Goal: Information Seeking & Learning: Learn about a topic

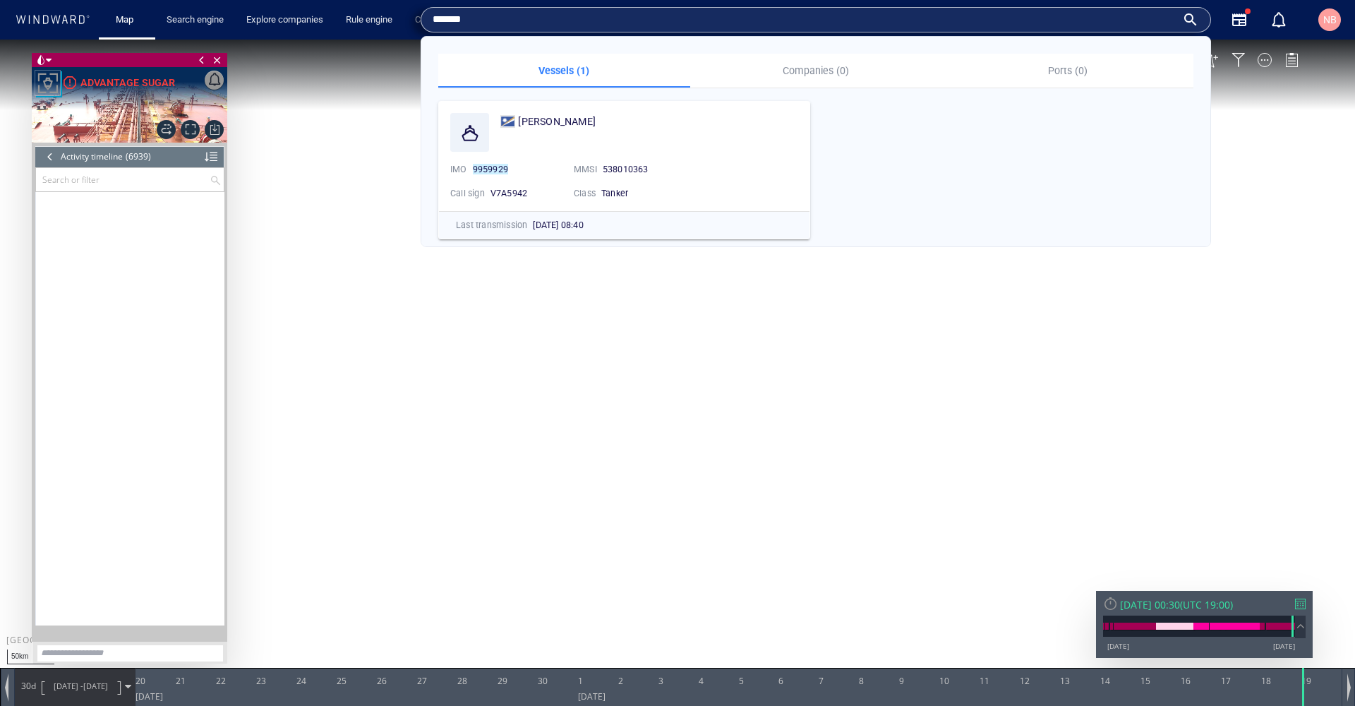
scroll to position [263724, 0]
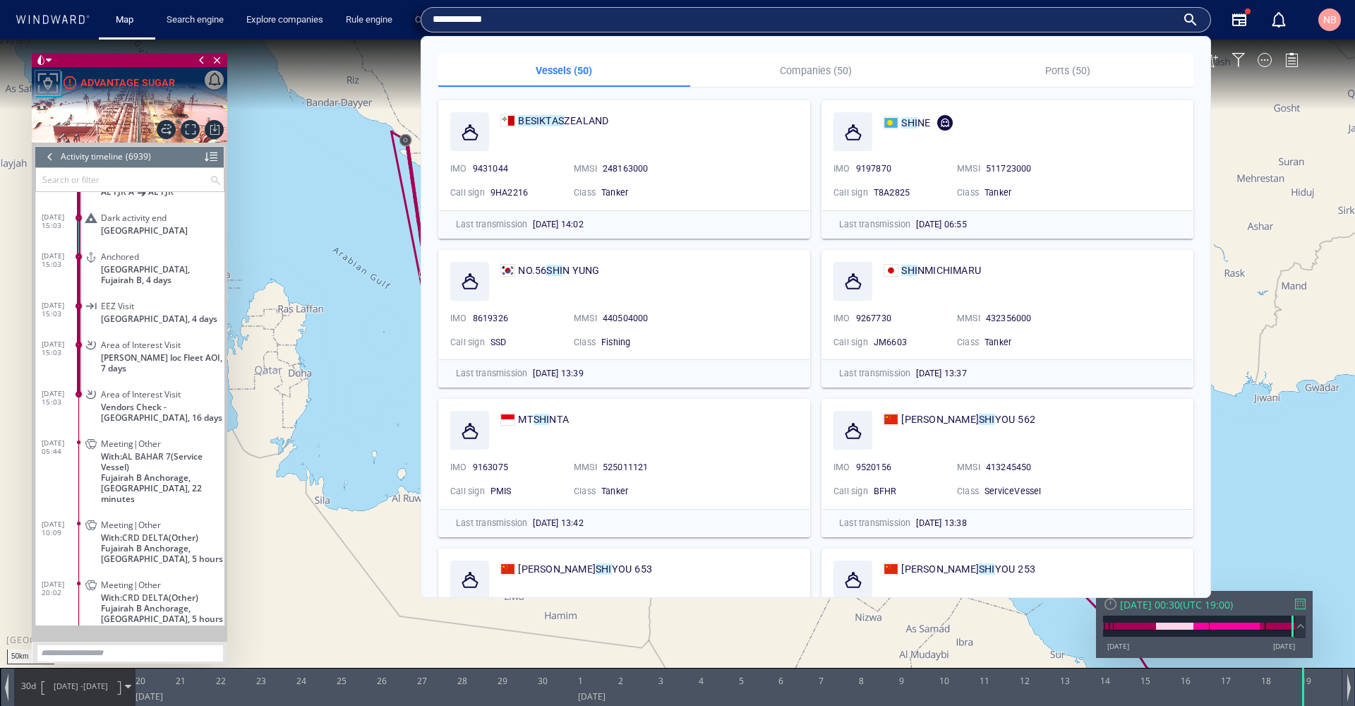
type input "**********"
click at [816, 68] on p "Companies (50)" at bounding box center [816, 70] width 235 height 17
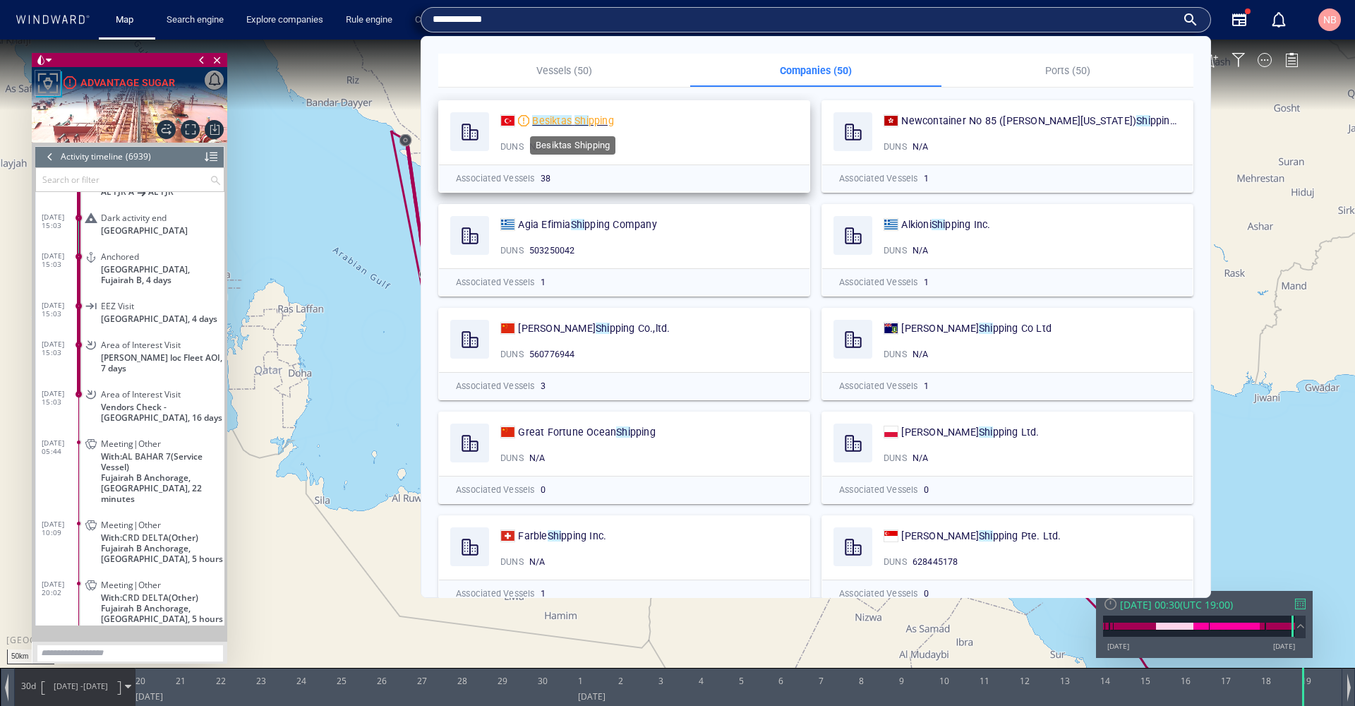
click at [583, 121] on mark "Shi" at bounding box center [581, 120] width 14 height 11
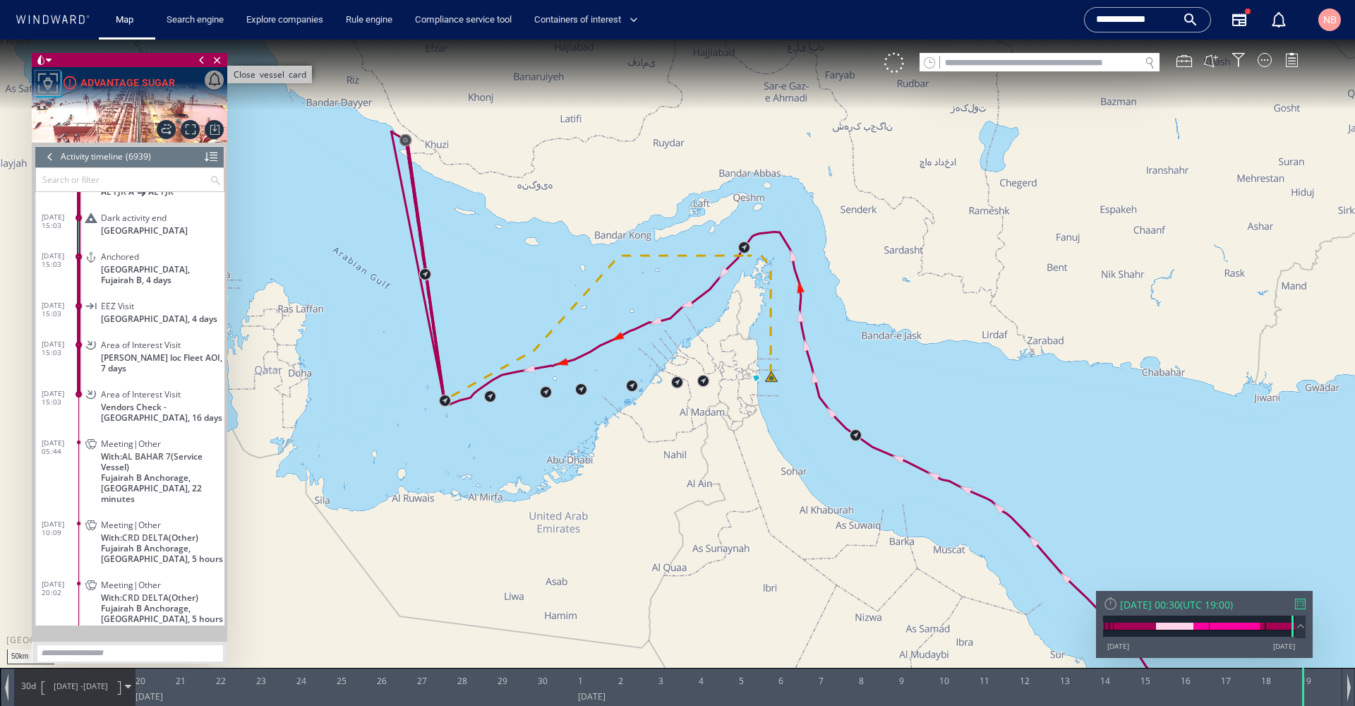
click at [214, 62] on span "Close vessel card" at bounding box center [218, 60] width 16 height 14
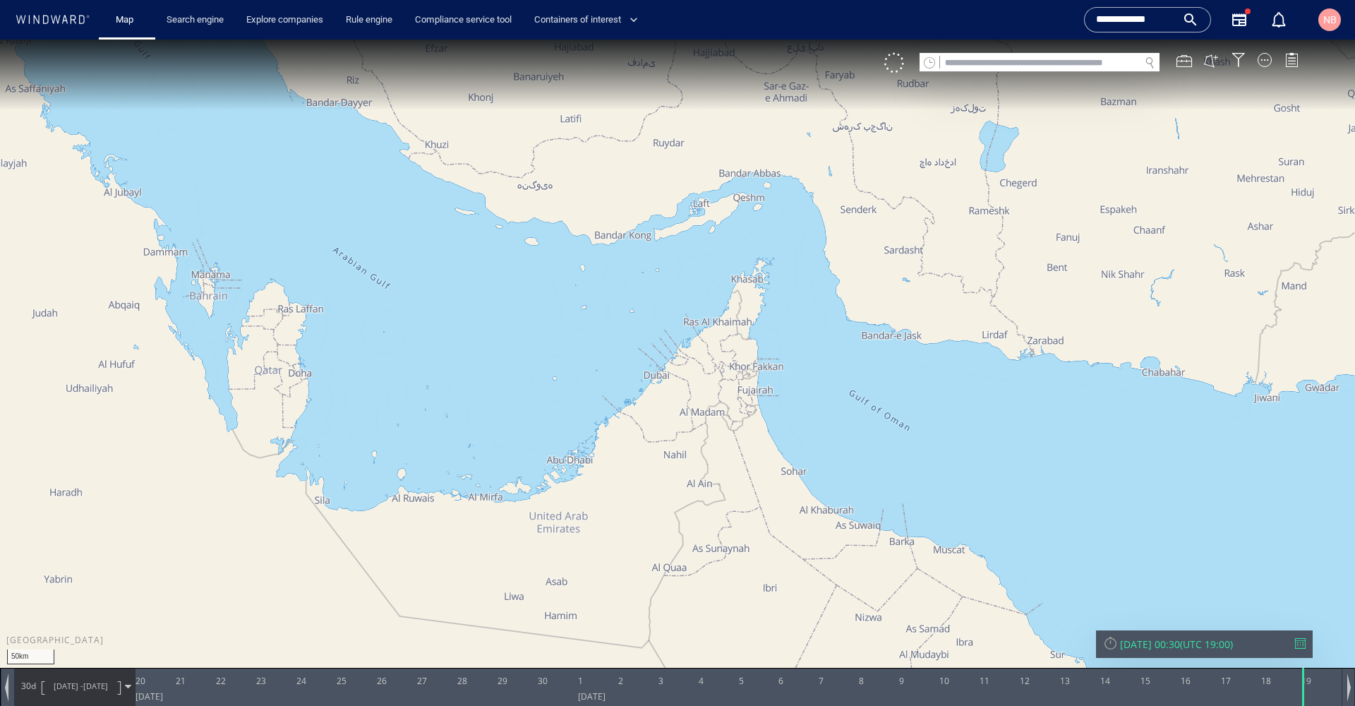
click at [929, 60] on span at bounding box center [929, 62] width 11 height 11
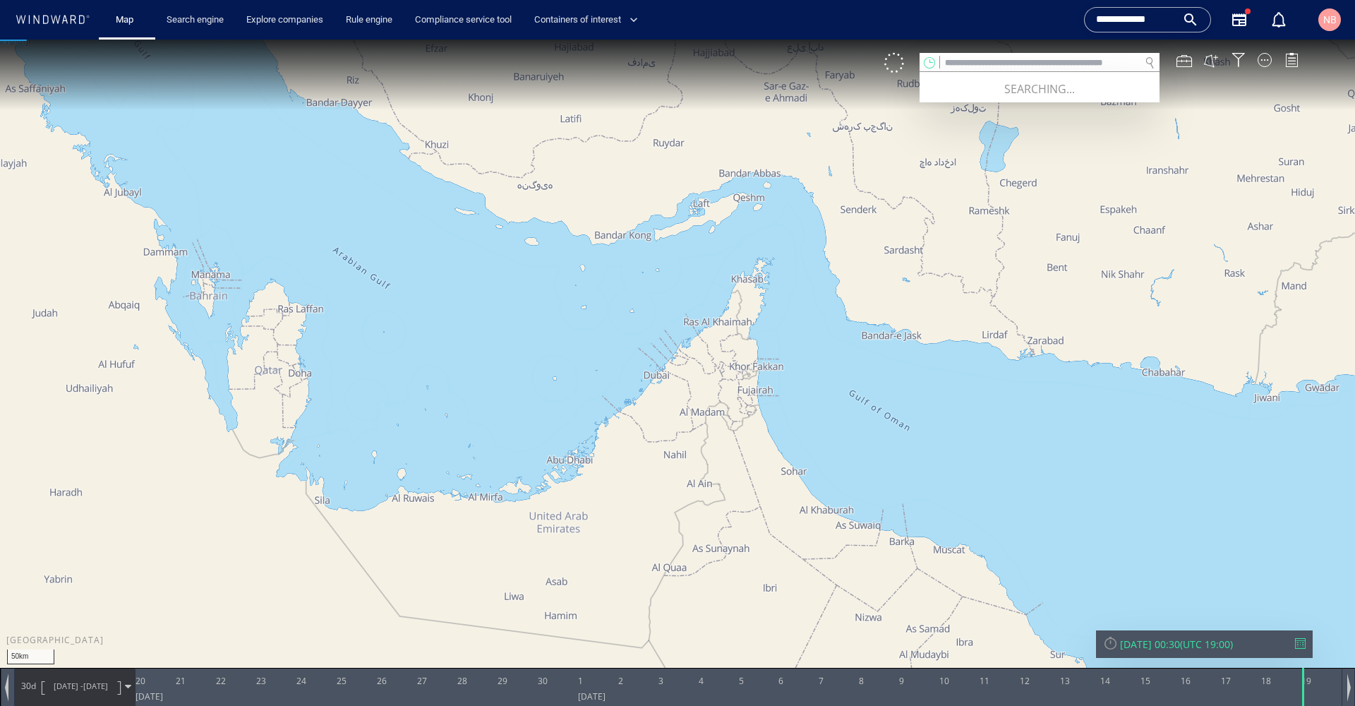
click at [974, 65] on input "text" at bounding box center [1040, 63] width 200 height 19
paste input "*******"
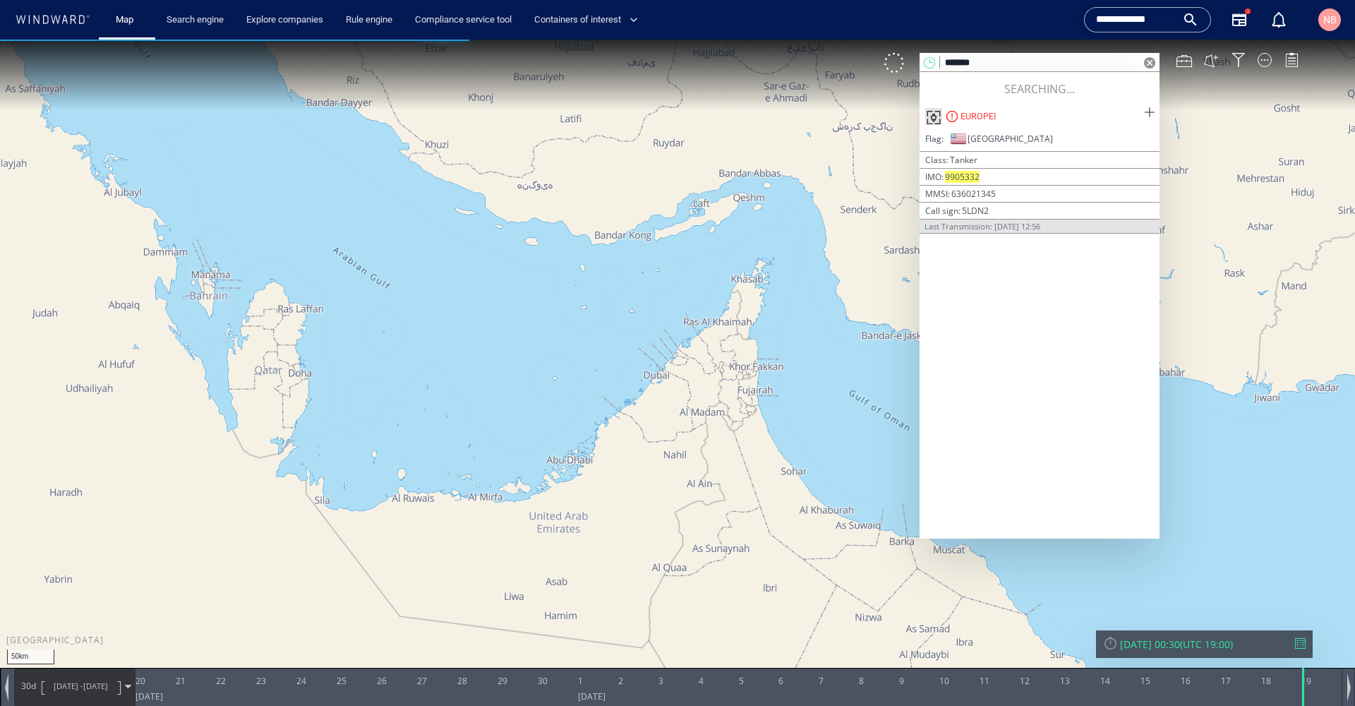
type input "*******"
click at [1147, 109] on span at bounding box center [1149, 113] width 18 height 18
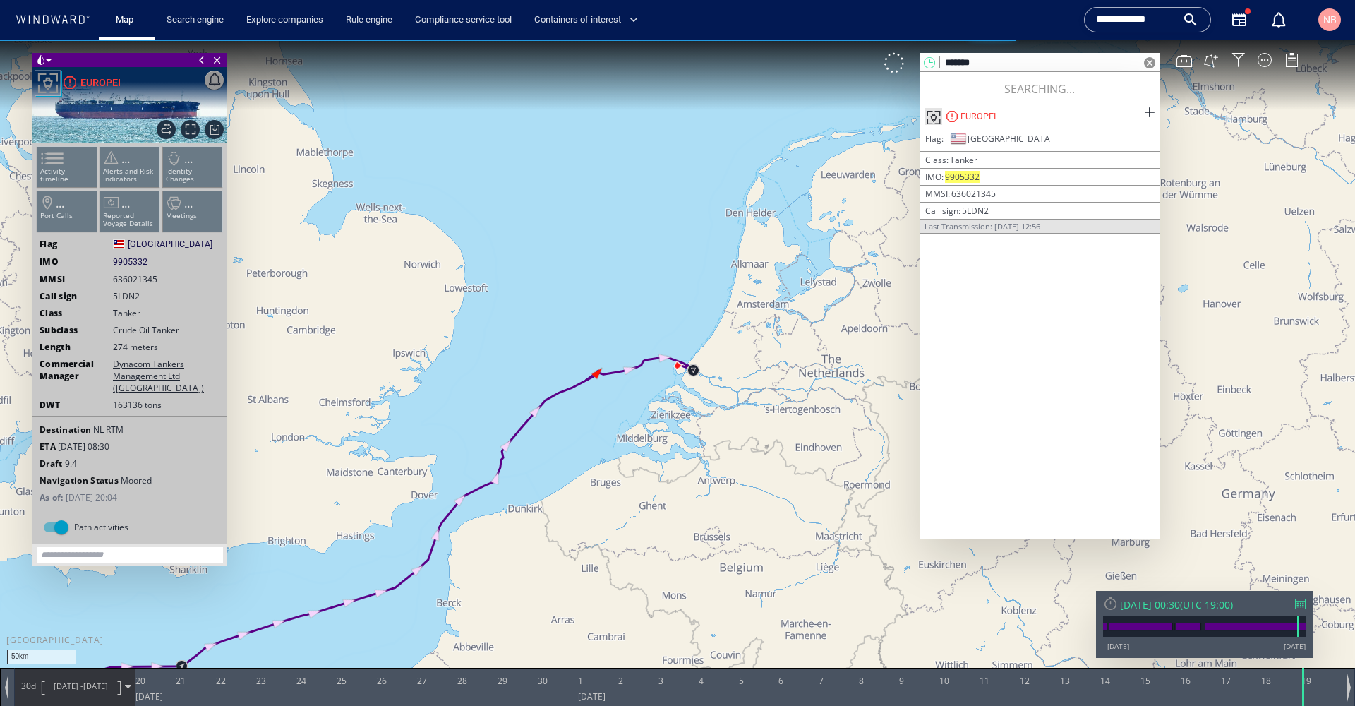
click at [1149, 64] on span at bounding box center [1149, 62] width 11 height 11
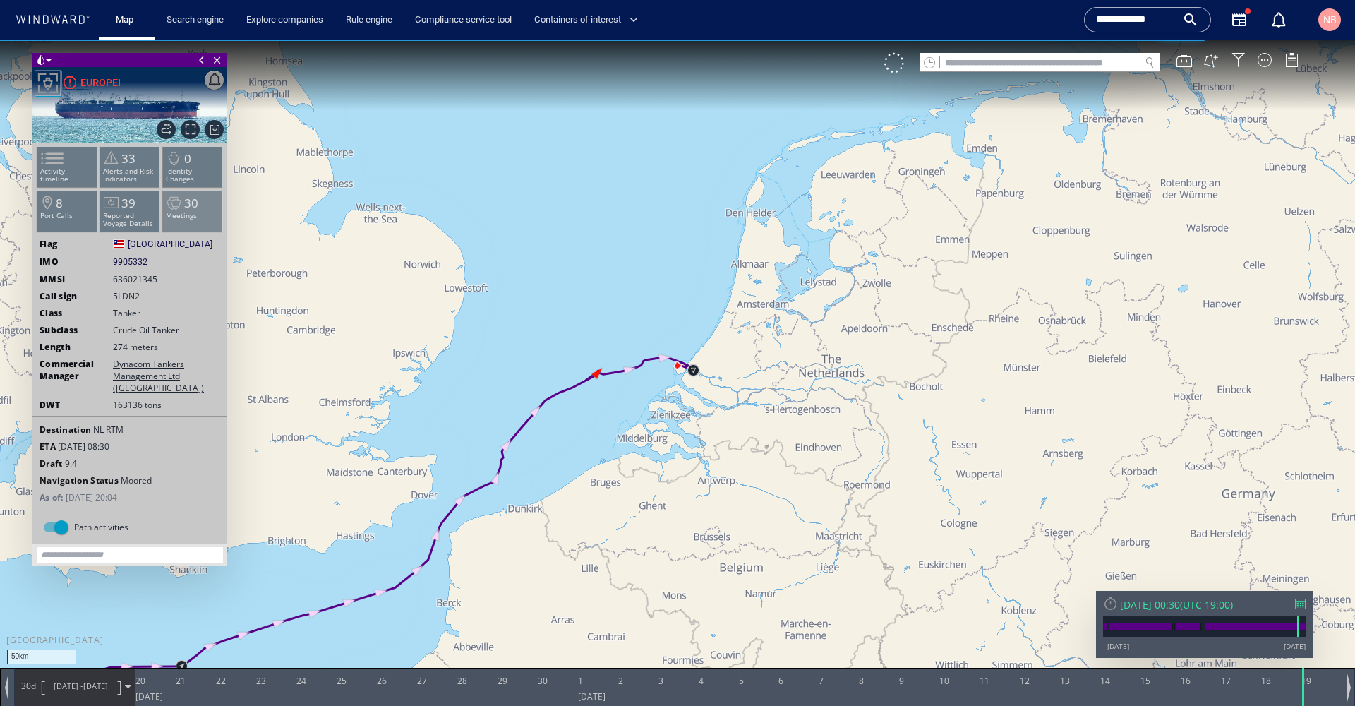
click at [200, 200] on li "30 Meetings" at bounding box center [193, 211] width 60 height 41
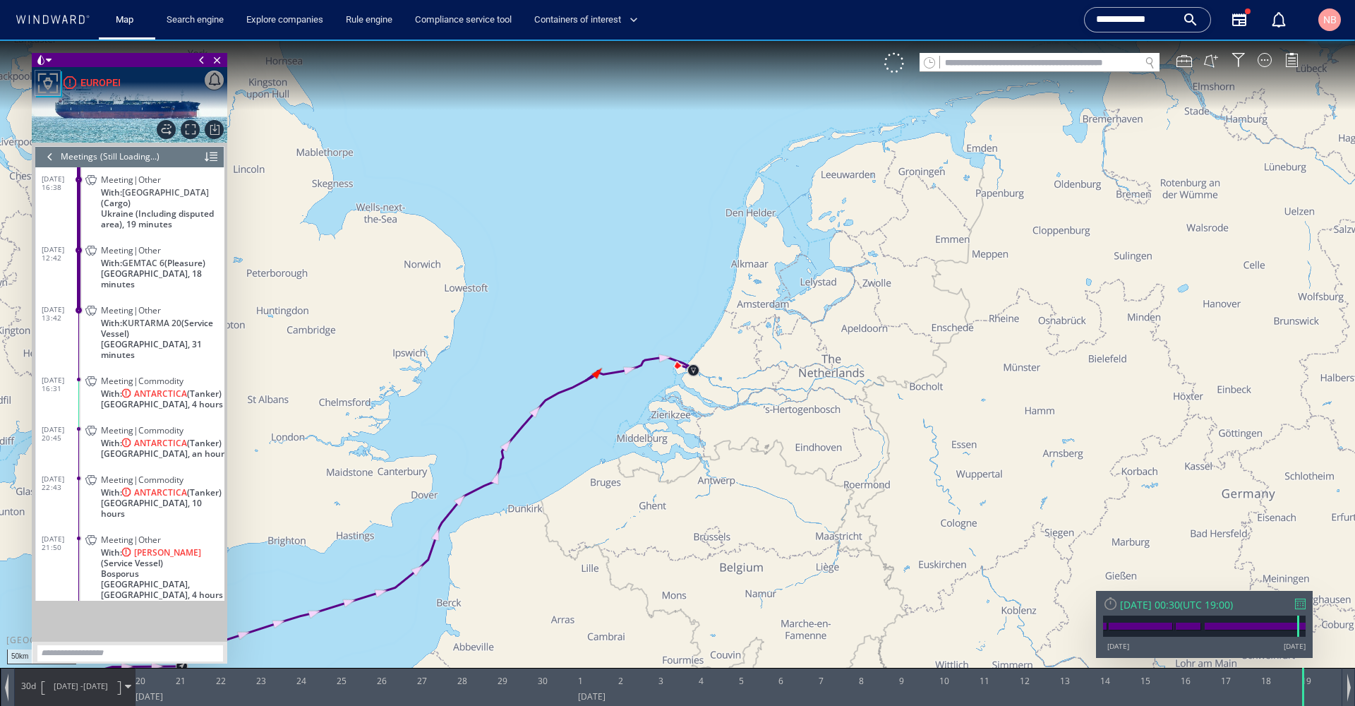
scroll to position [14701, 0]
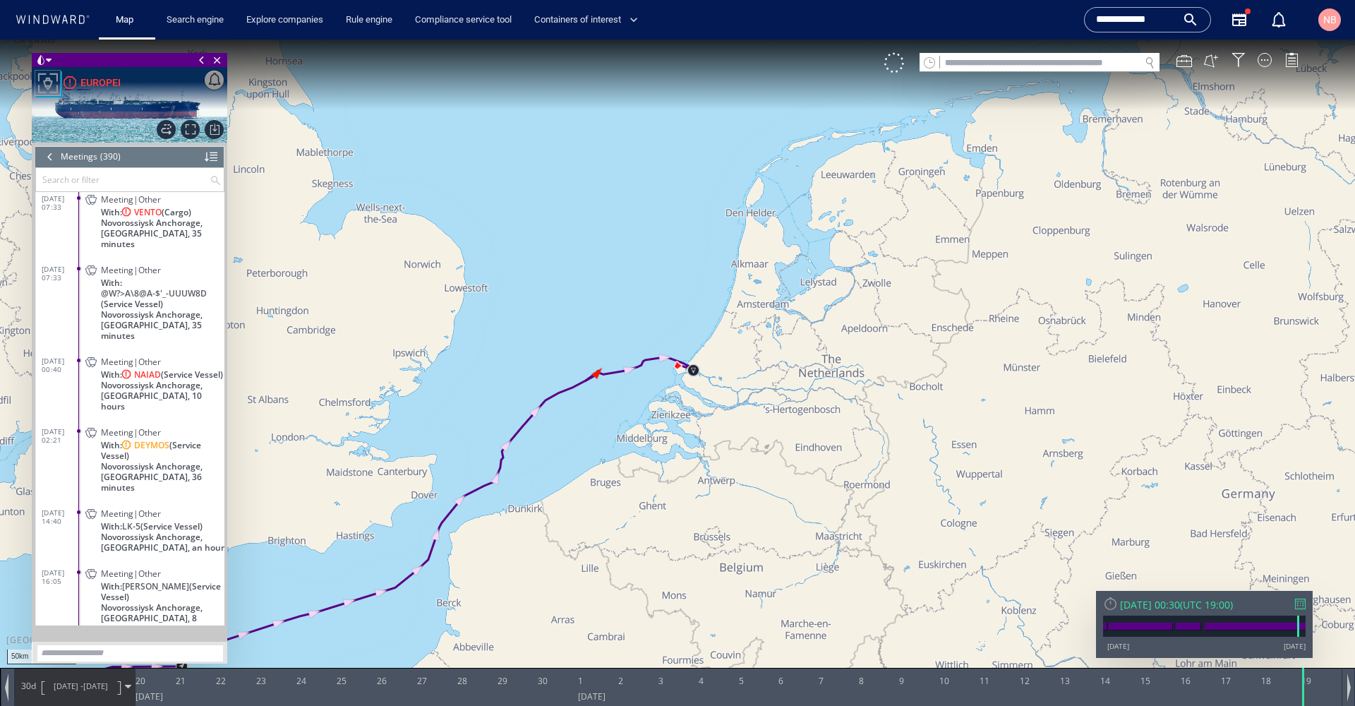
click at [76, 346] on dt "[DATE] 00:40" at bounding box center [60, 362] width 37 height 32
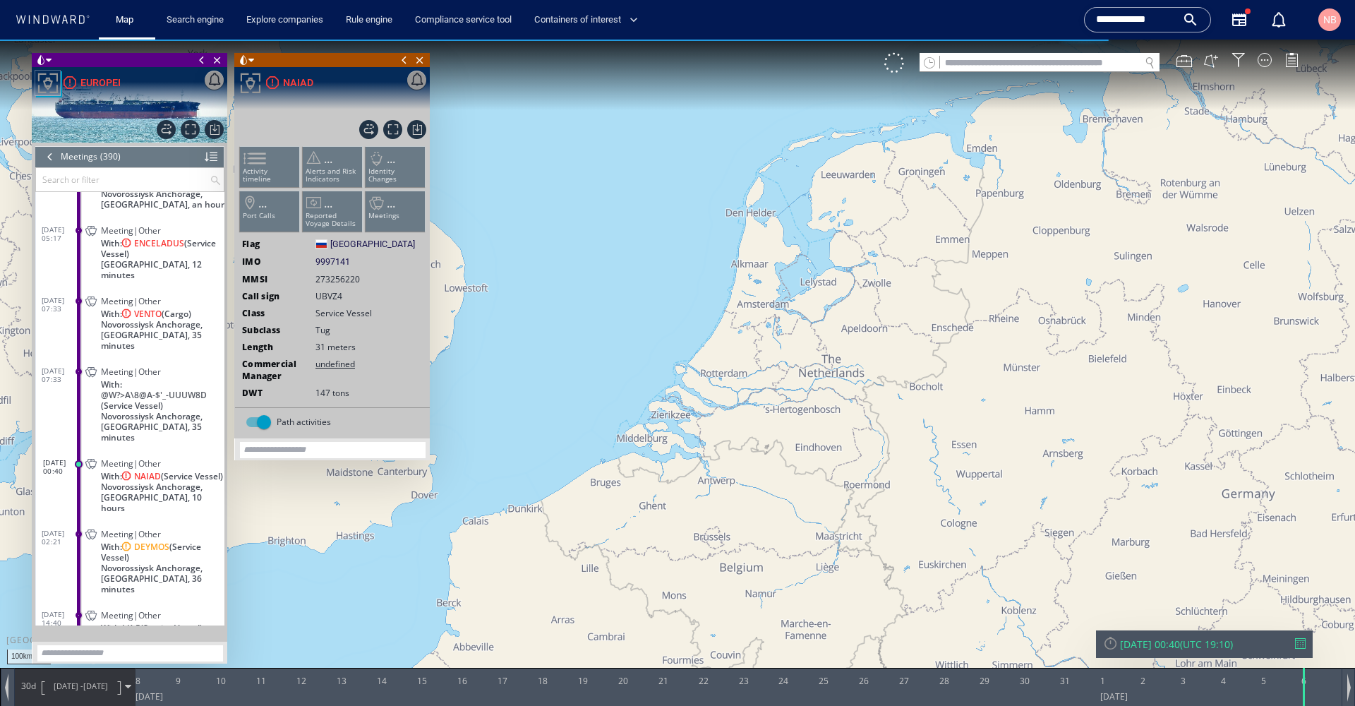
scroll to position [14626, 0]
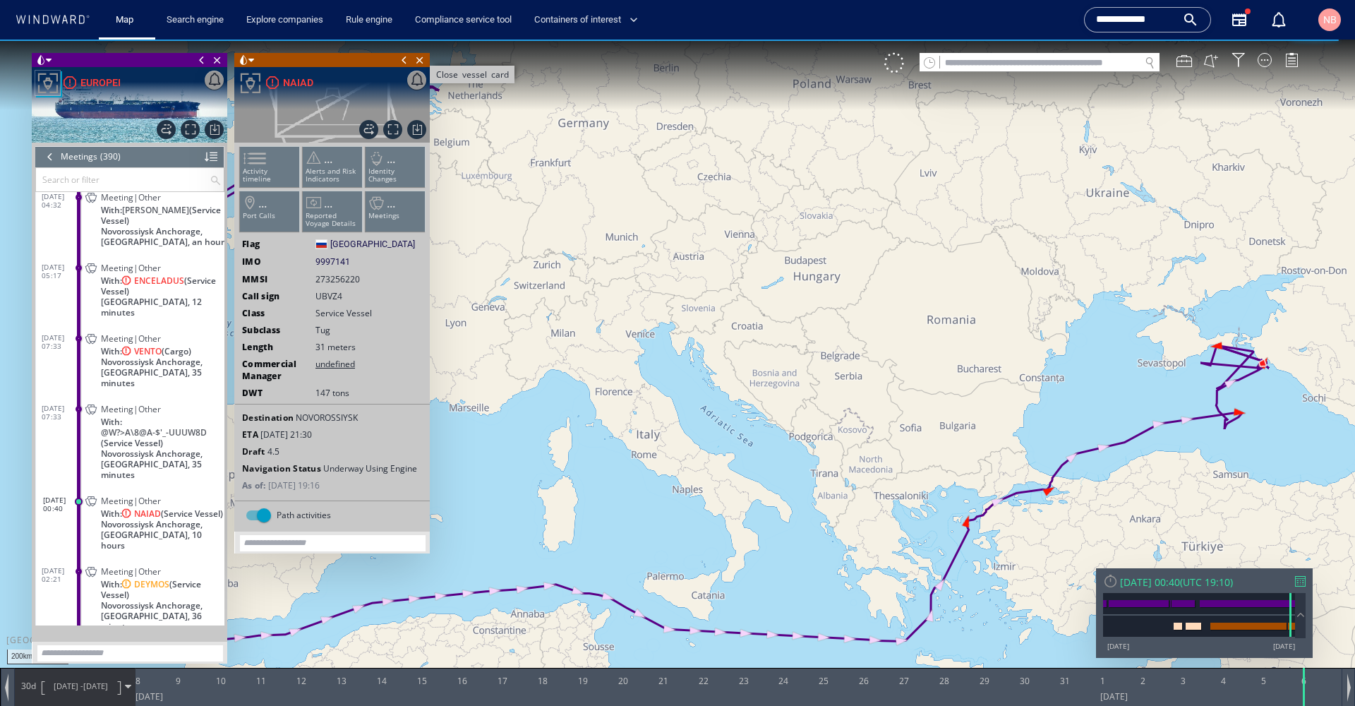
click at [421, 59] on span "Close vessel card" at bounding box center [420, 60] width 16 height 14
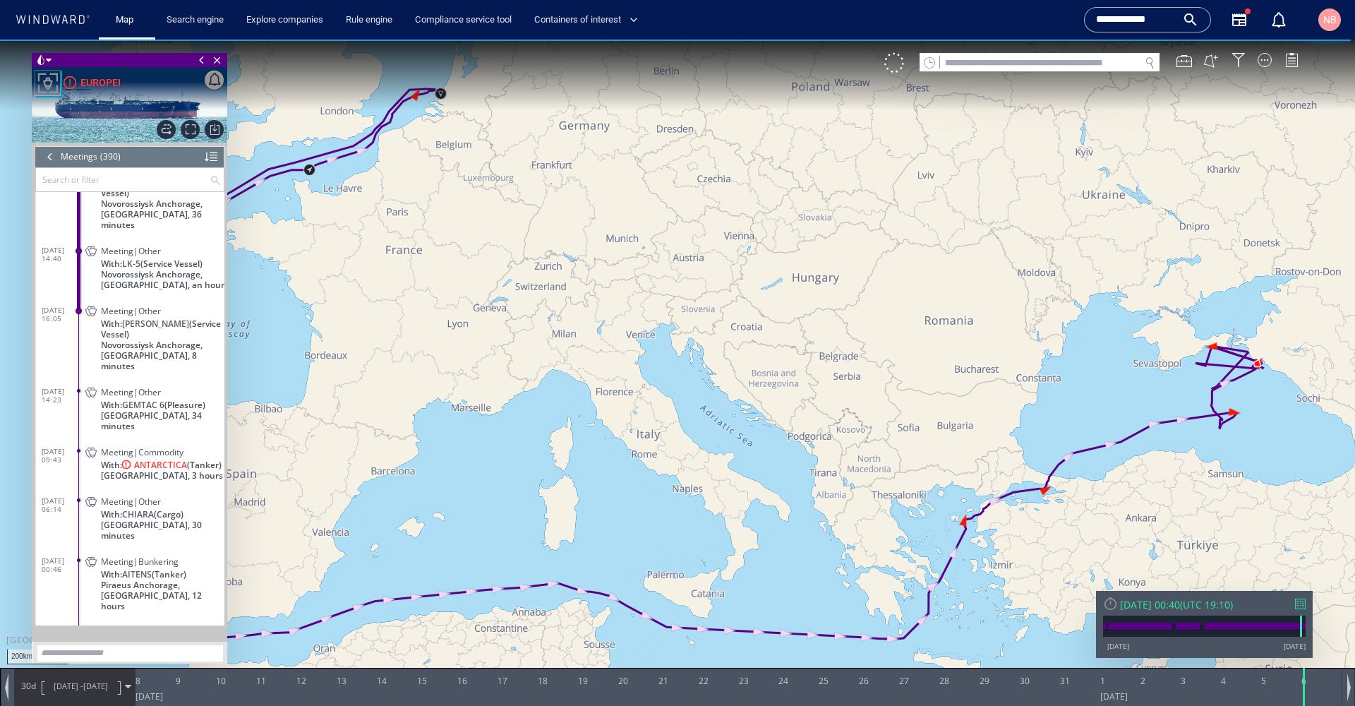
scroll to position [14980, 0]
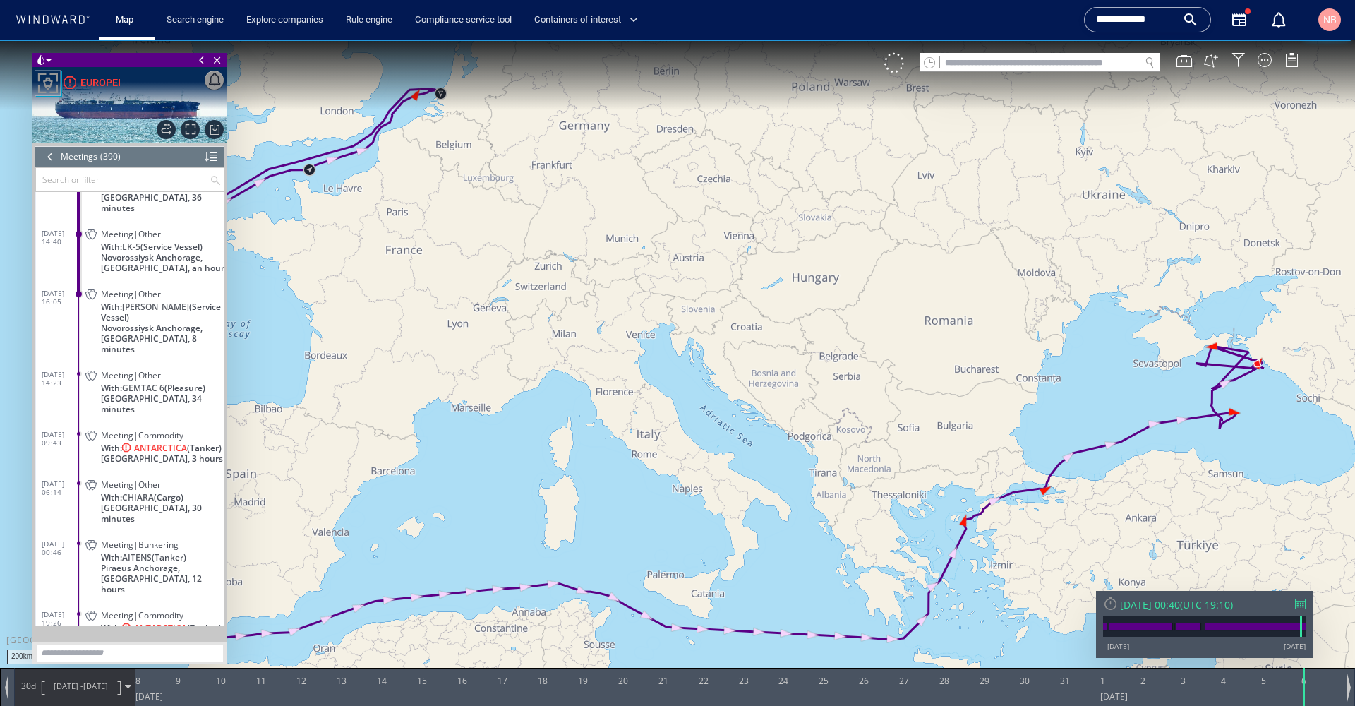
click at [80, 430] on span at bounding box center [90, 436] width 25 height 12
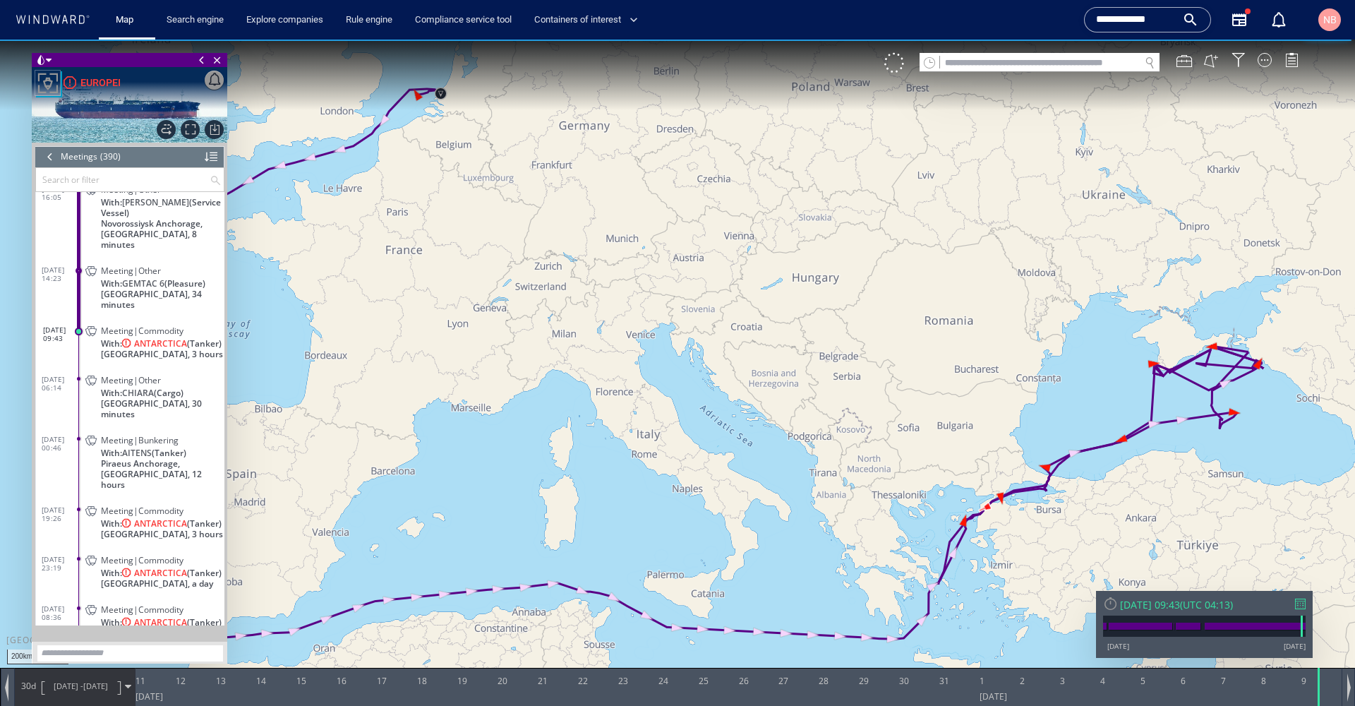
scroll to position [15078, 0]
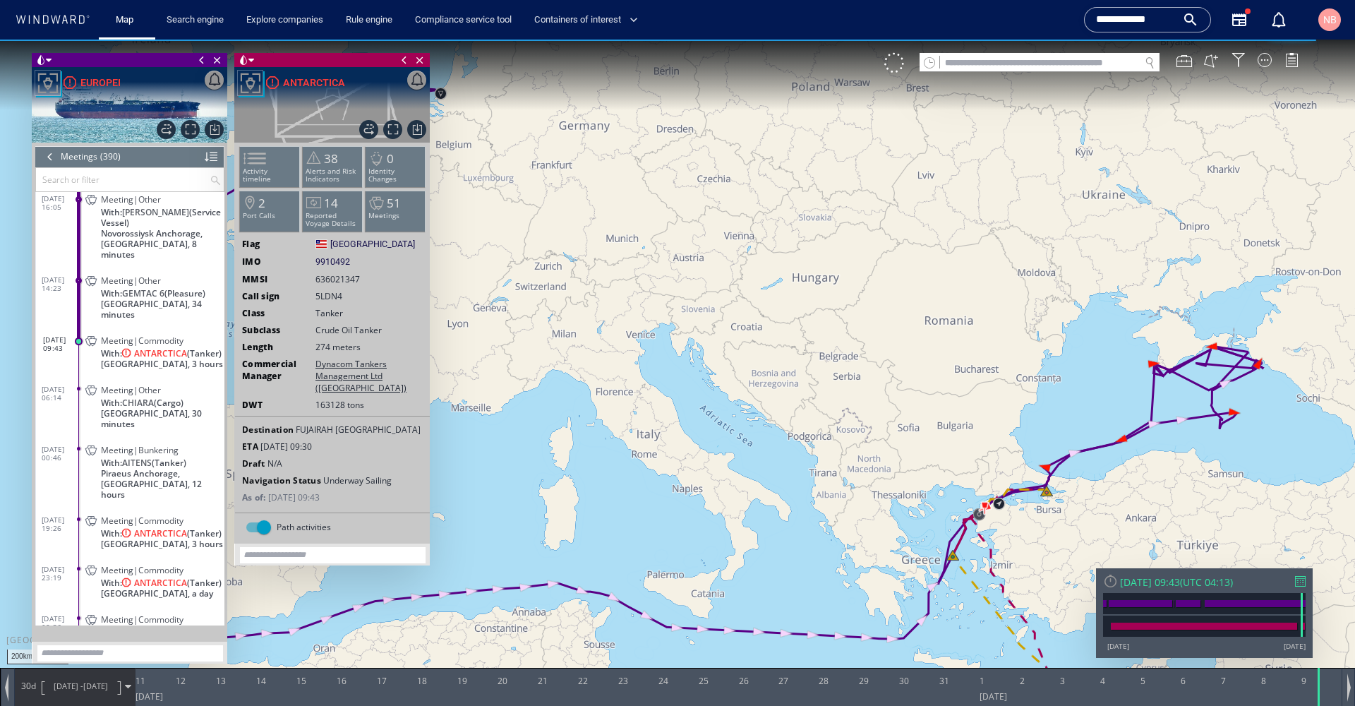
click at [78, 616] on span at bounding box center [79, 618] width 4 height 4
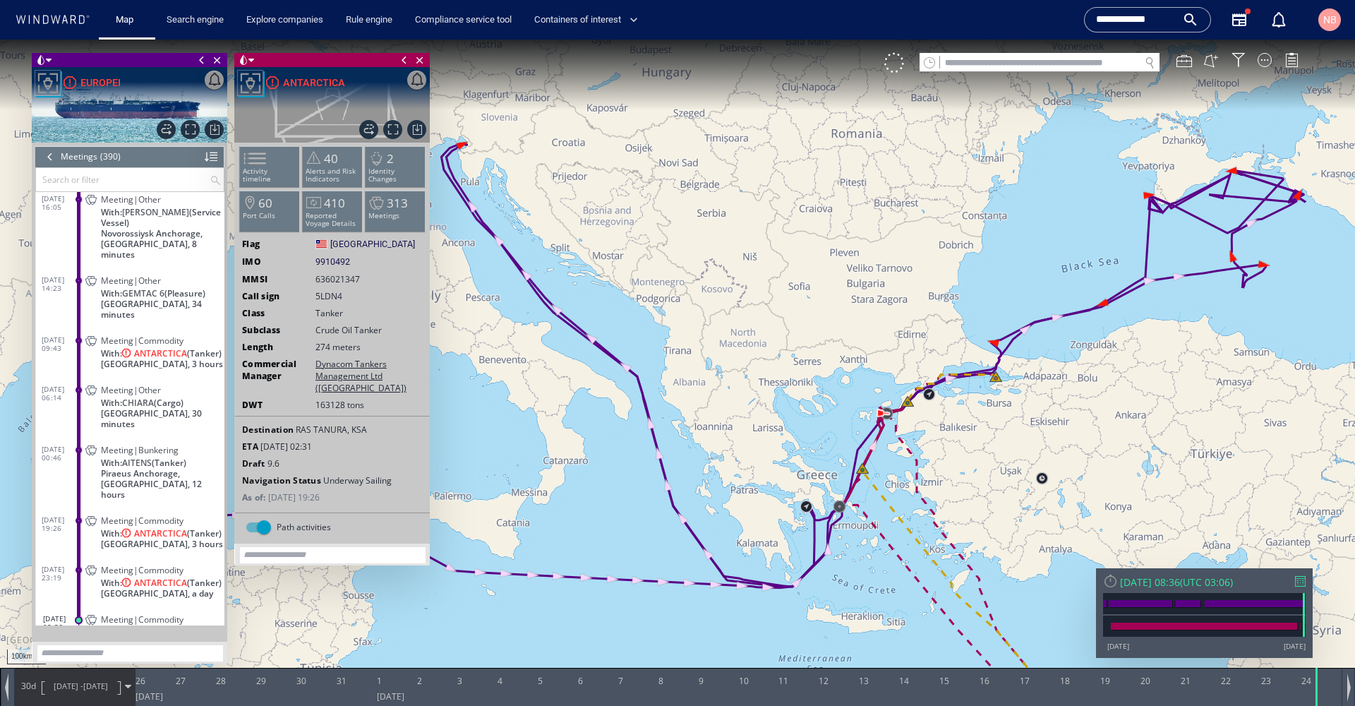
drag, startPoint x: 936, startPoint y: 524, endPoint x: 729, endPoint y: 287, distance: 314.5
click at [729, 287] on canvas "Map" at bounding box center [677, 366] width 1355 height 652
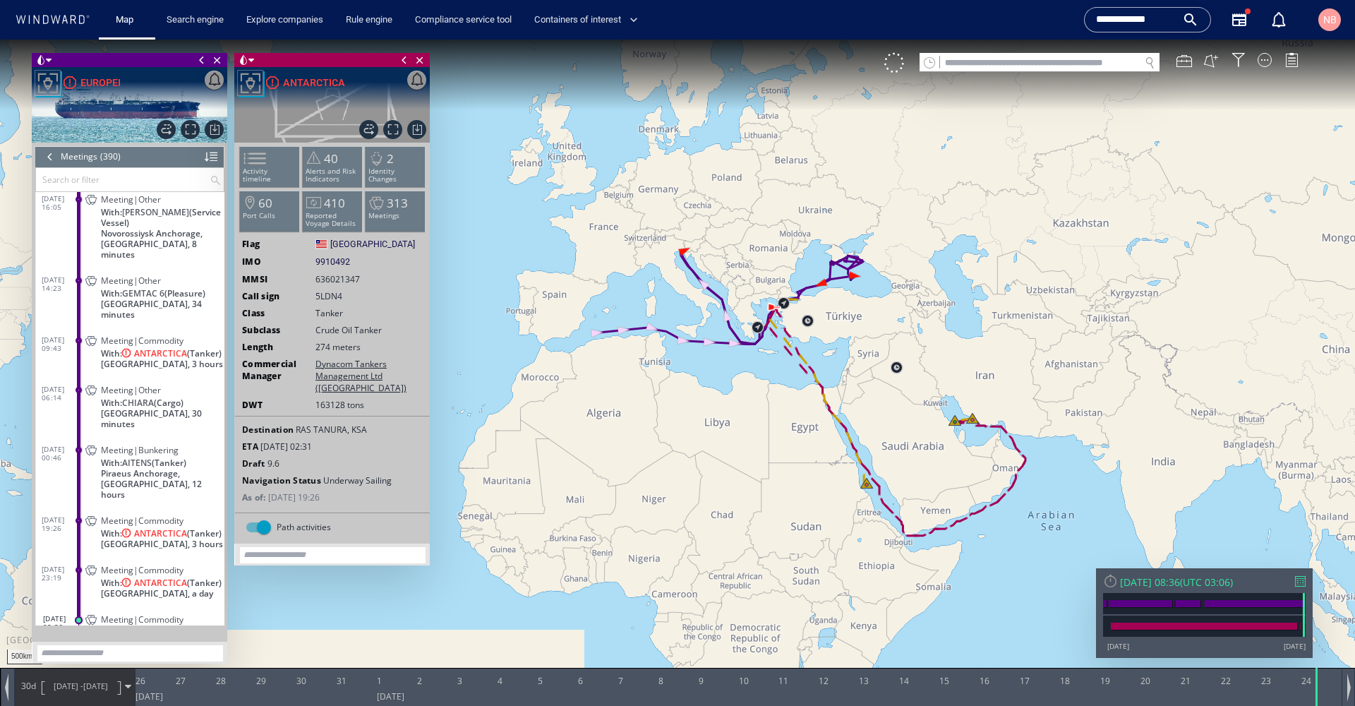
drag, startPoint x: 910, startPoint y: 526, endPoint x: 778, endPoint y: 310, distance: 253.6
click at [778, 310] on canvas "Map" at bounding box center [677, 366] width 1355 height 652
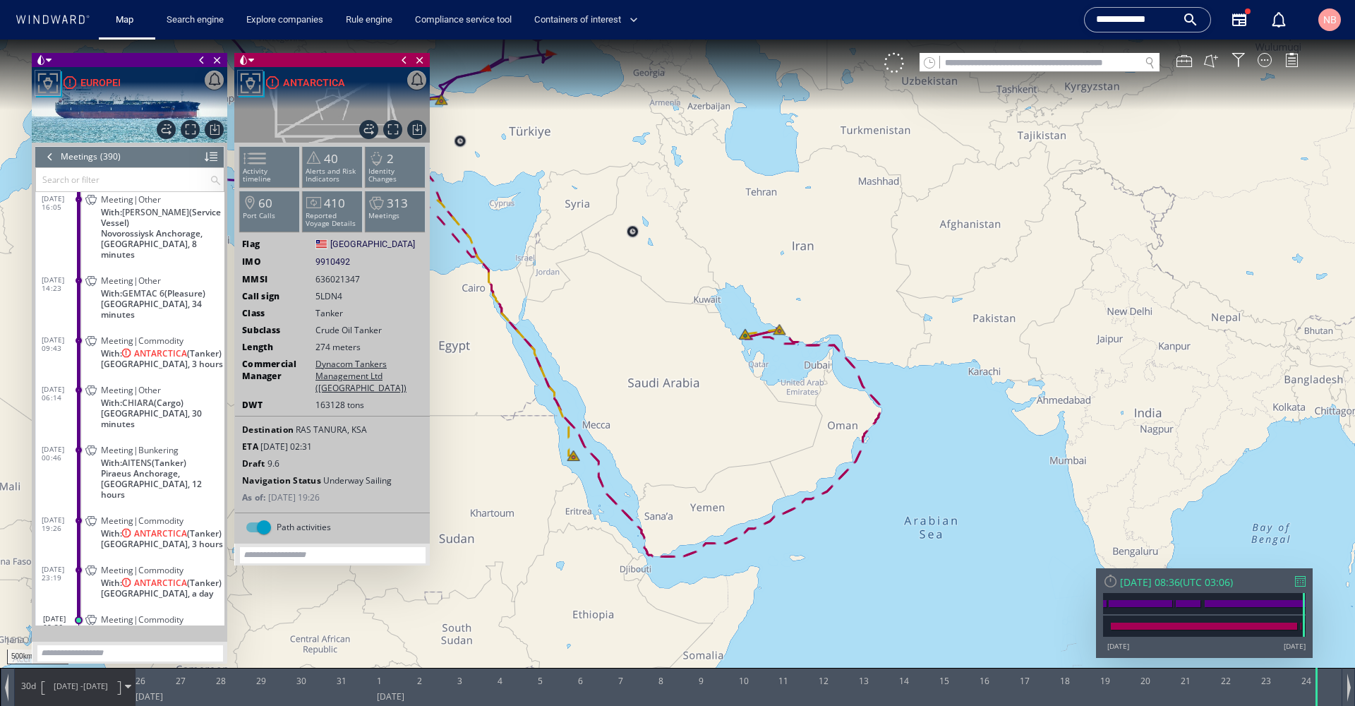
drag, startPoint x: 579, startPoint y: 351, endPoint x: 886, endPoint y: 466, distance: 327.8
click at [887, 473] on canvas "Map" at bounding box center [677, 366] width 1355 height 652
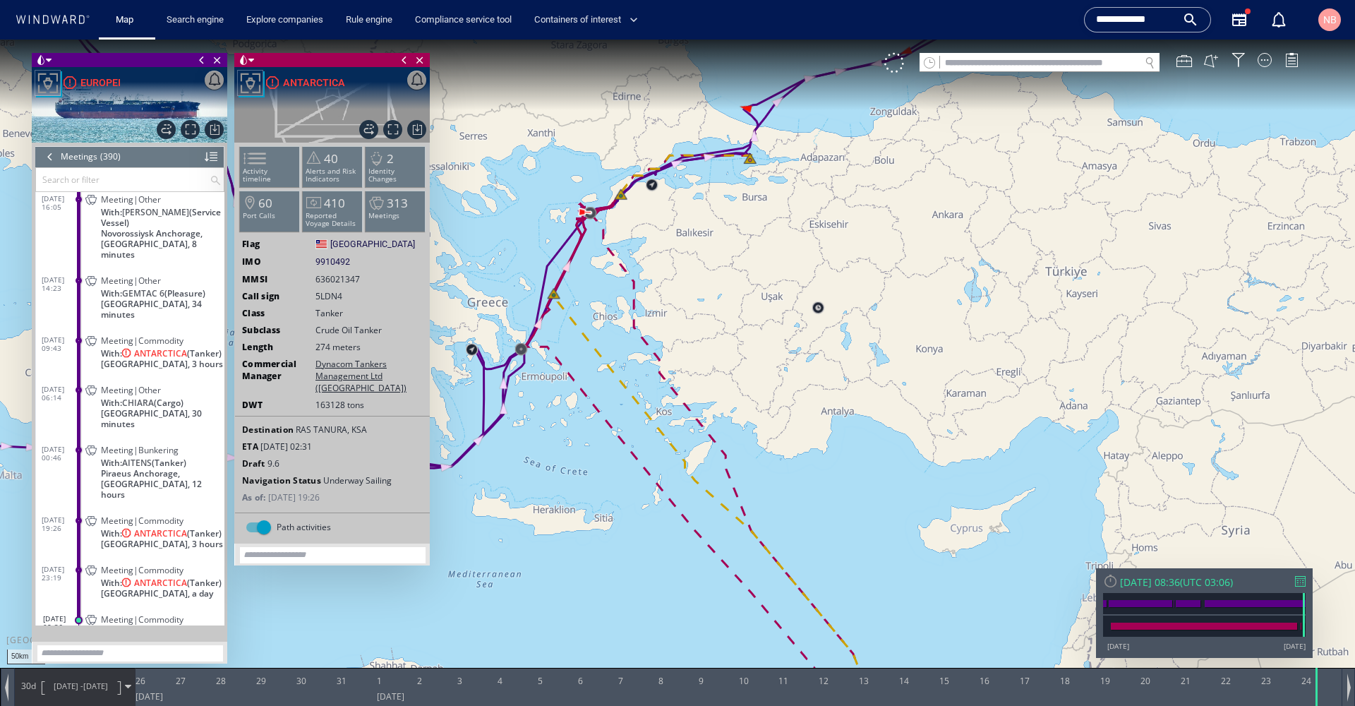
drag, startPoint x: 529, startPoint y: 371, endPoint x: 775, endPoint y: 359, distance: 245.8
click at [775, 359] on canvas "Map" at bounding box center [677, 366] width 1355 height 652
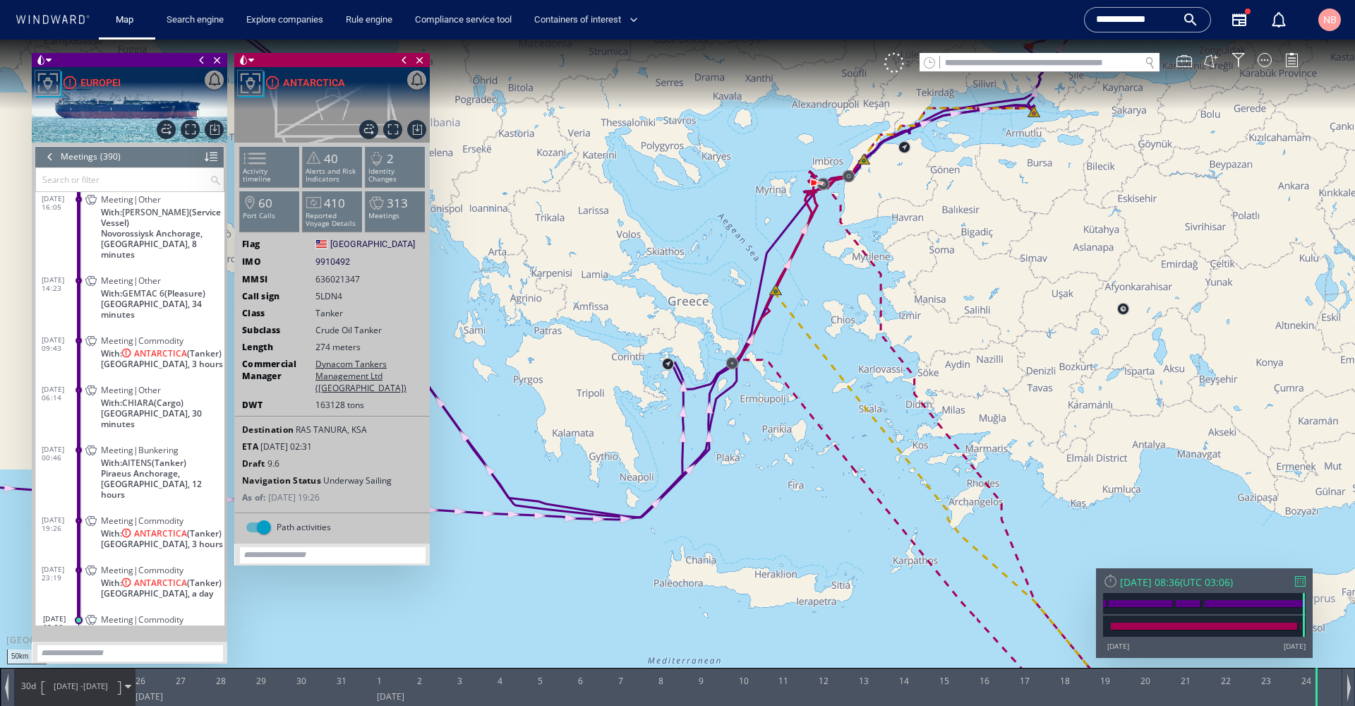
drag, startPoint x: 605, startPoint y: 428, endPoint x: 1094, endPoint y: 641, distance: 532.4
click at [1096, 40] on div "50km © Mapbox © OpenStreetMap Improve this map 0 0 [DATE] 26 27 28 29 30 31 [DA…" at bounding box center [677, 40] width 1355 height 0
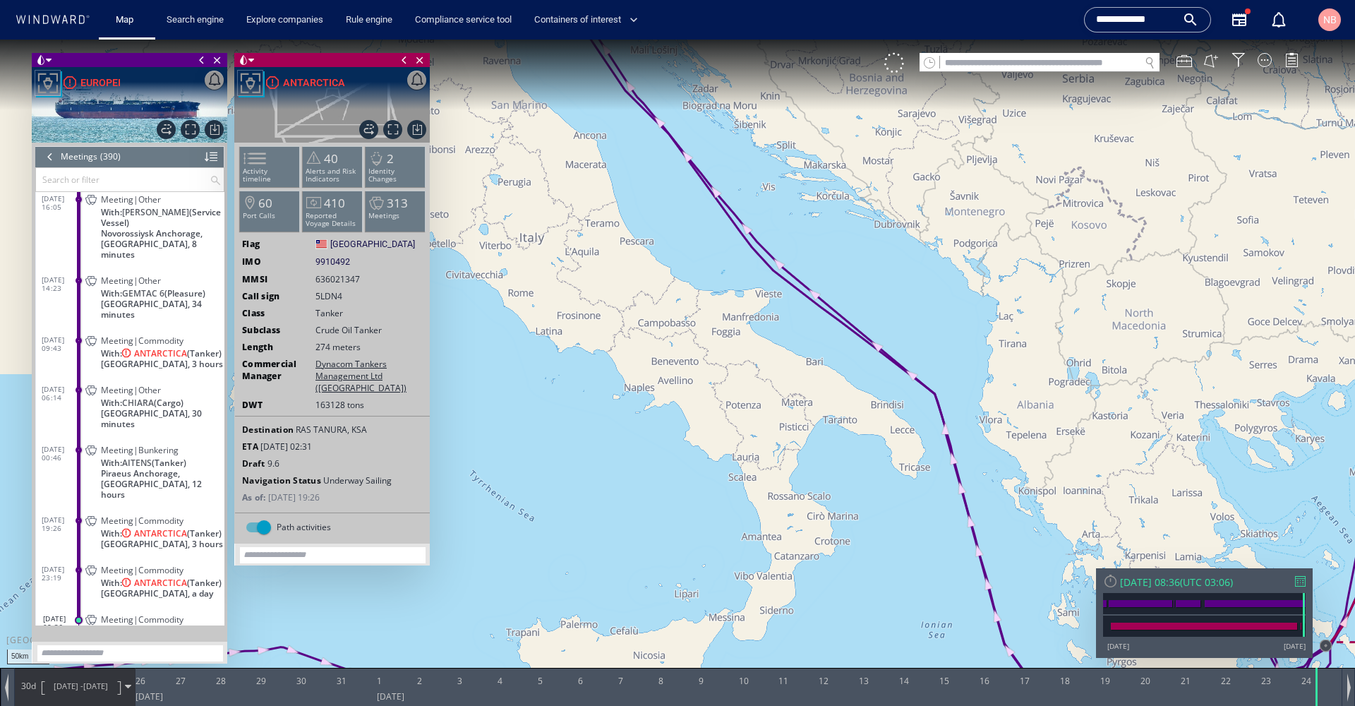
drag, startPoint x: 829, startPoint y: 282, endPoint x: 913, endPoint y: 620, distance: 348.2
click at [913, 620] on canvas "Map" at bounding box center [677, 366] width 1355 height 652
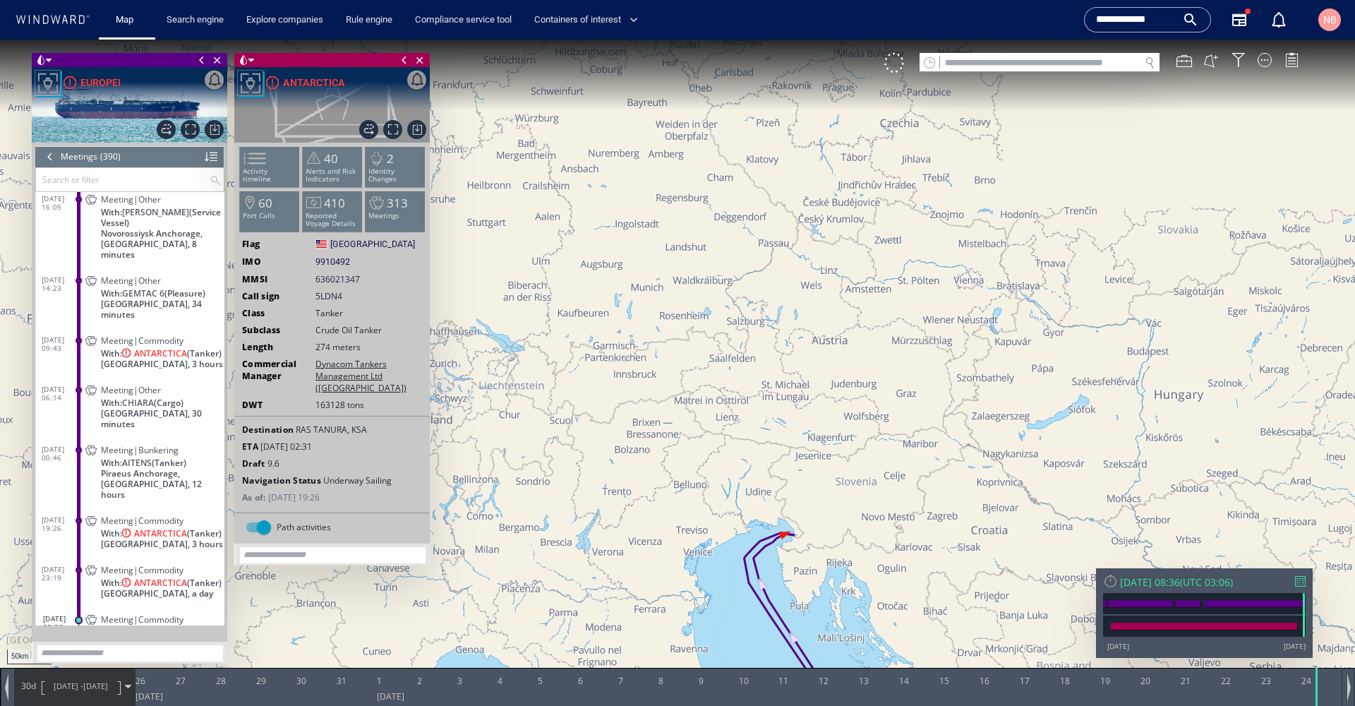
click at [733, 485] on canvas "Map" at bounding box center [677, 366] width 1355 height 652
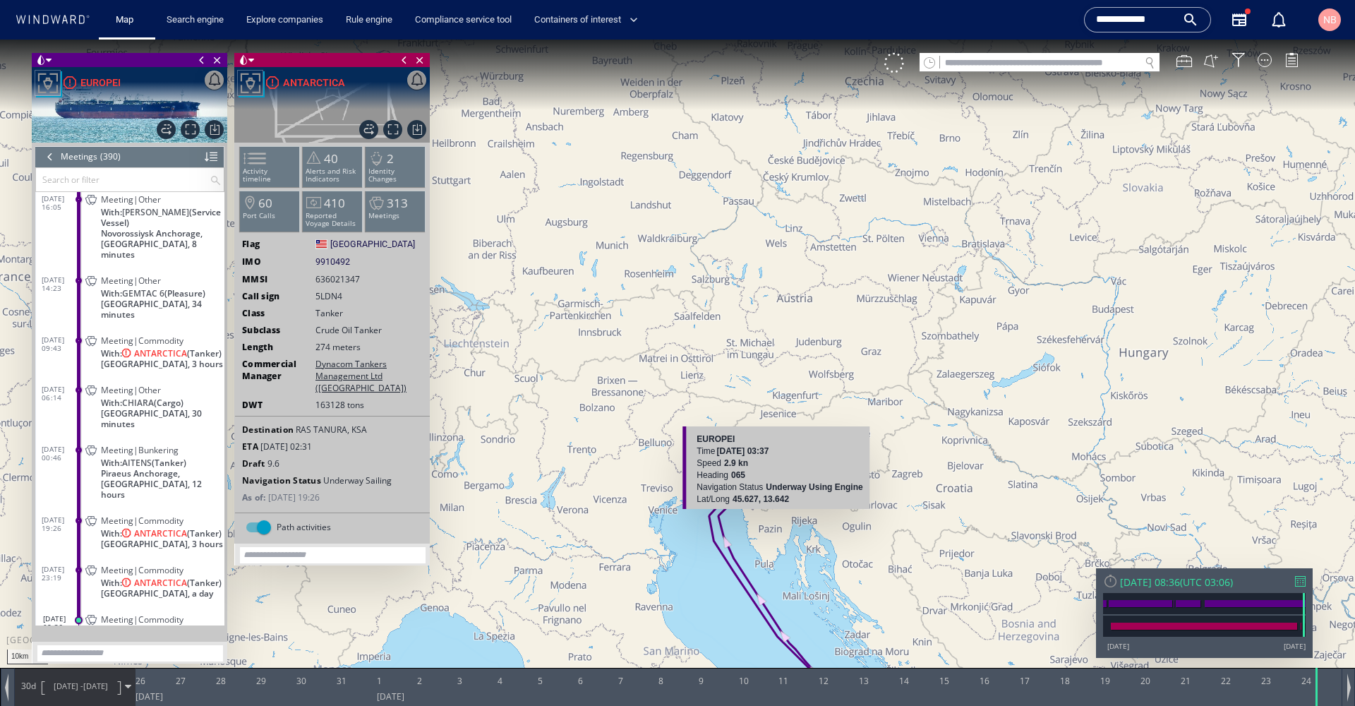
scroll to position [-1, 0]
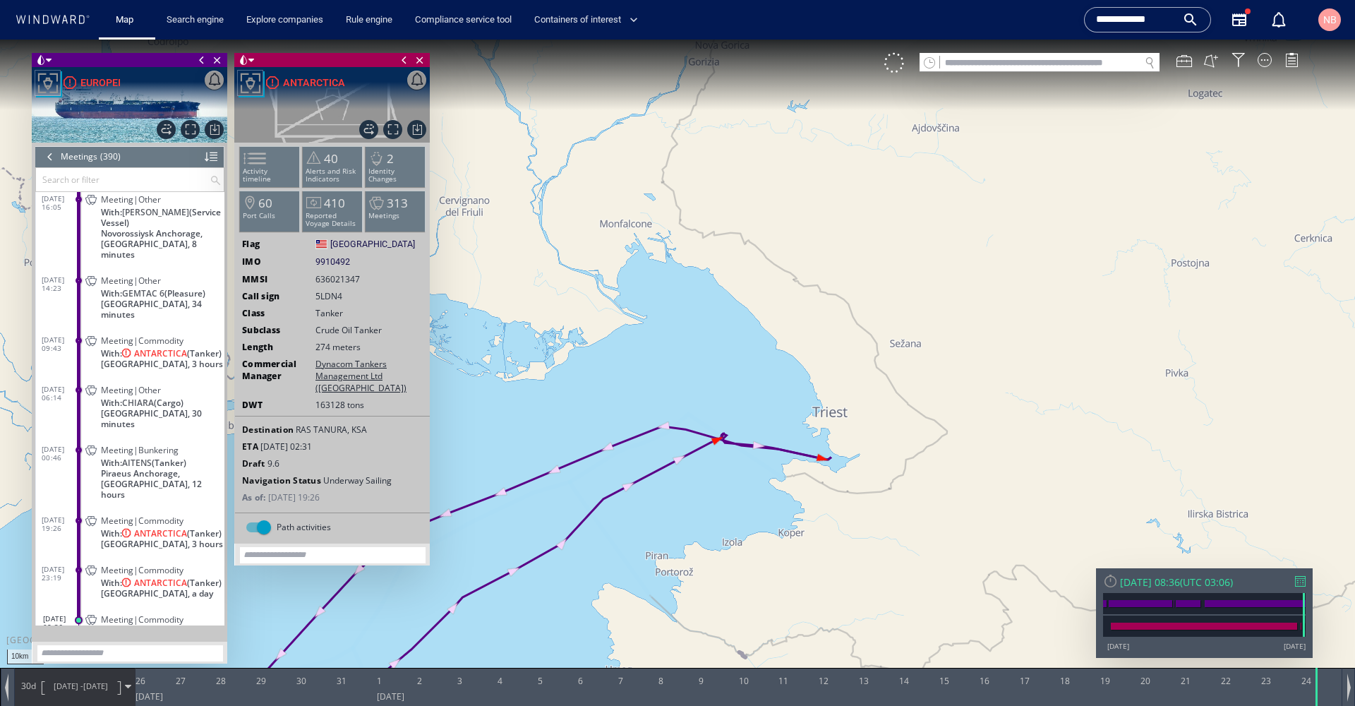
drag, startPoint x: 766, startPoint y: 560, endPoint x: 565, endPoint y: 65, distance: 533.6
click at [565, 65] on canvas "Map" at bounding box center [677, 366] width 1355 height 652
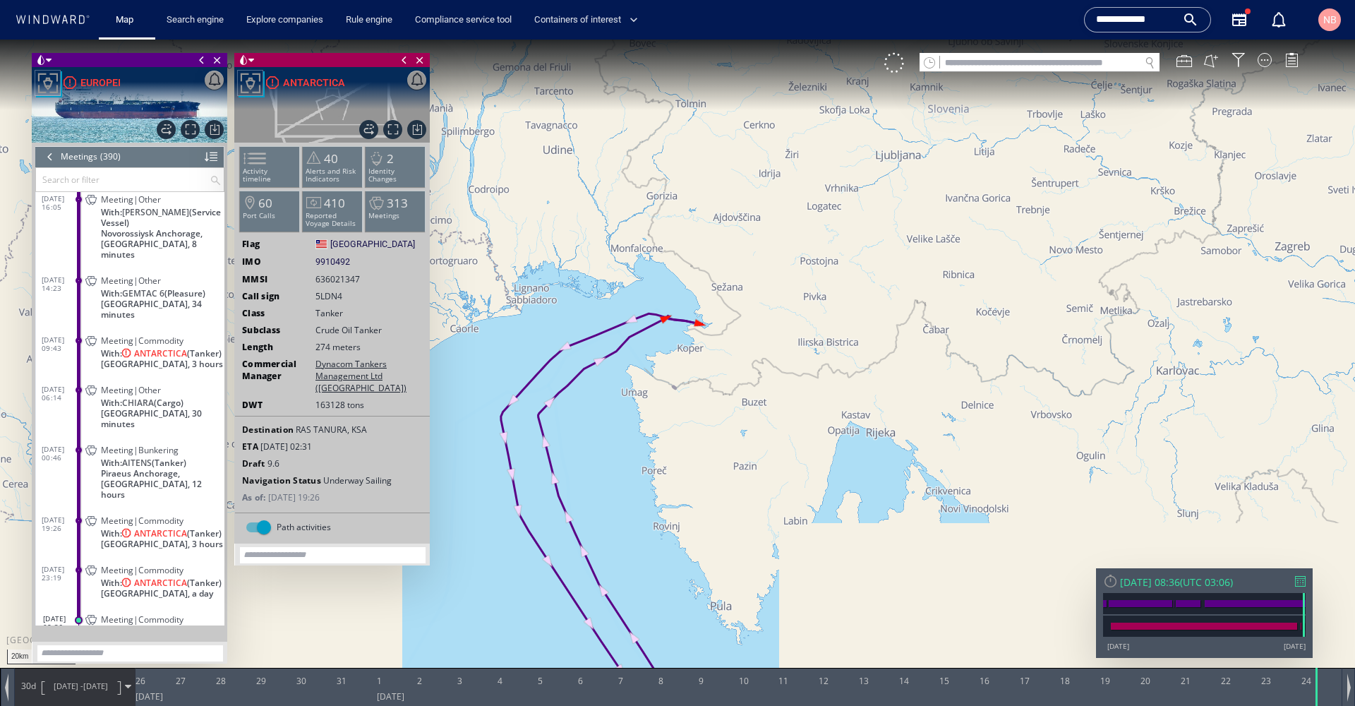
drag, startPoint x: 836, startPoint y: 440, endPoint x: 684, endPoint y: 87, distance: 384.3
click at [710, 147] on canvas "Map" at bounding box center [677, 366] width 1355 height 652
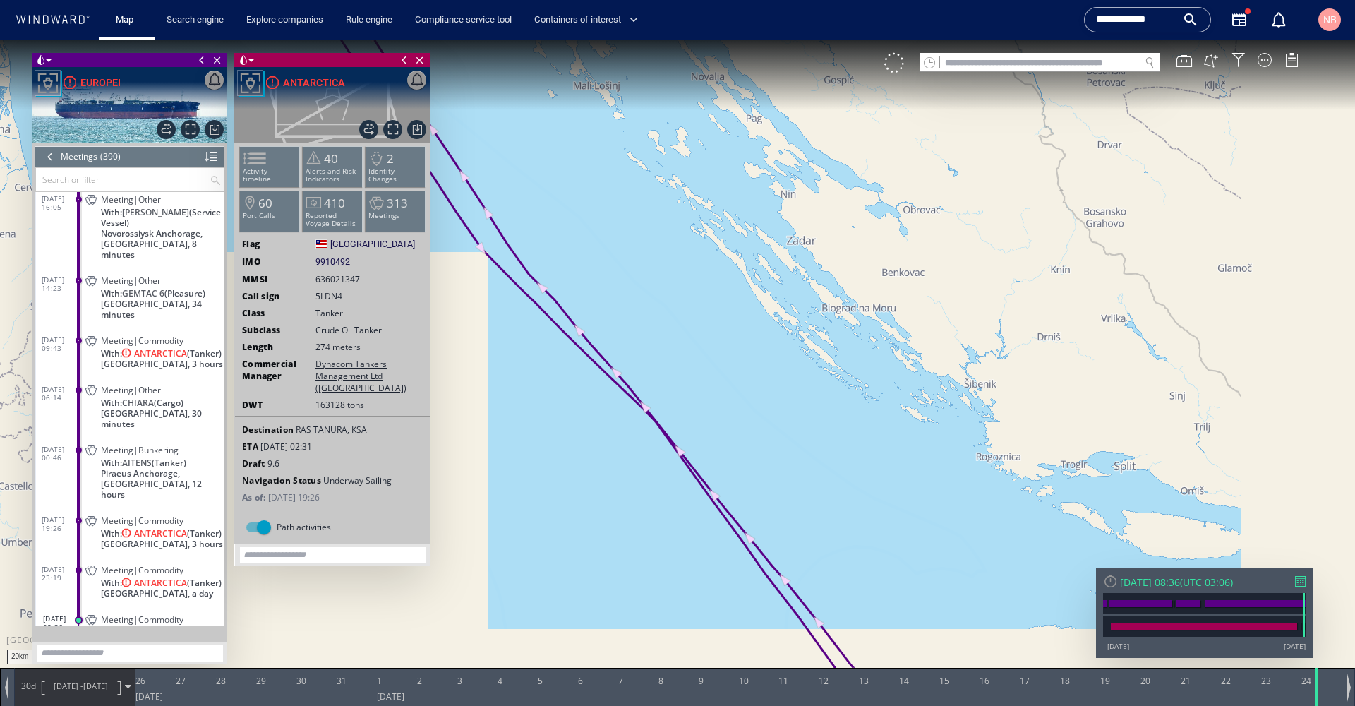
drag, startPoint x: 1001, startPoint y: 605, endPoint x: 730, endPoint y: 104, distance: 569.5
click at [726, 85] on canvas "Map" at bounding box center [677, 366] width 1355 height 652
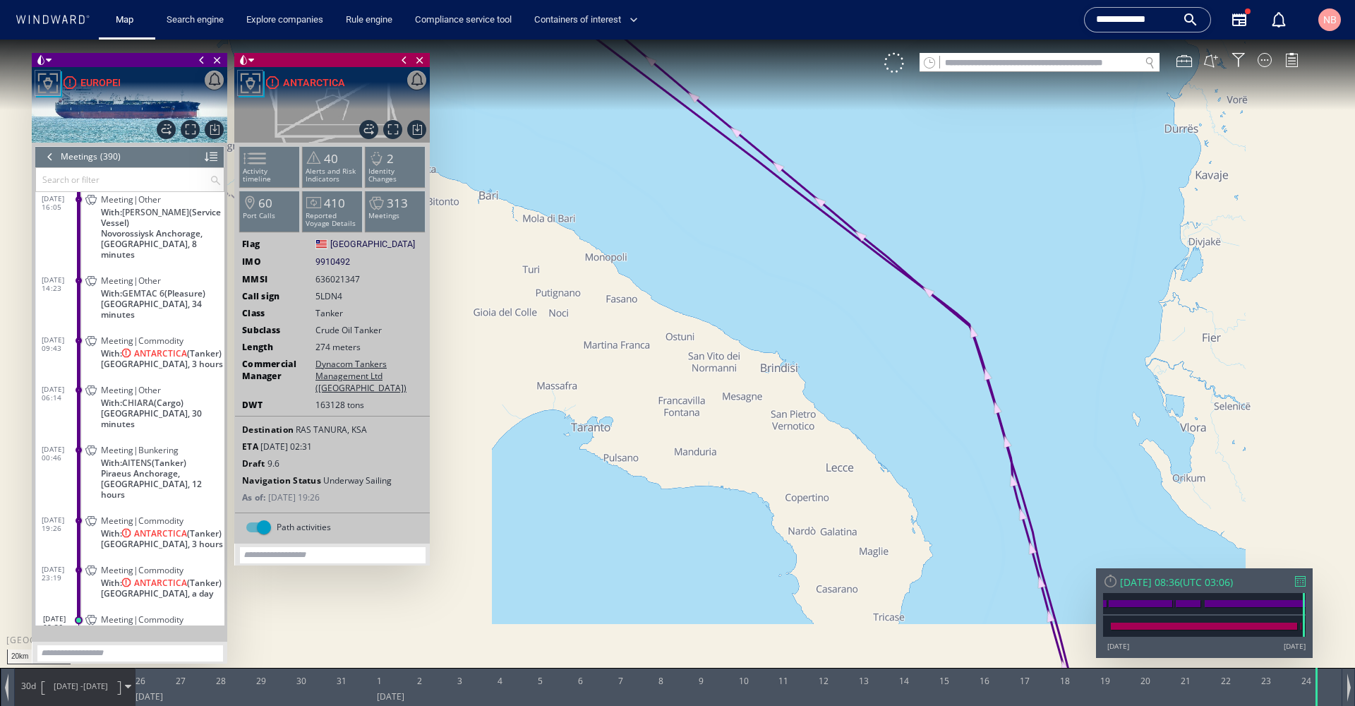
drag, startPoint x: 1053, startPoint y: 489, endPoint x: 764, endPoint y: 219, distance: 394.9
click at [764, 219] on canvas "Map" at bounding box center [677, 366] width 1355 height 652
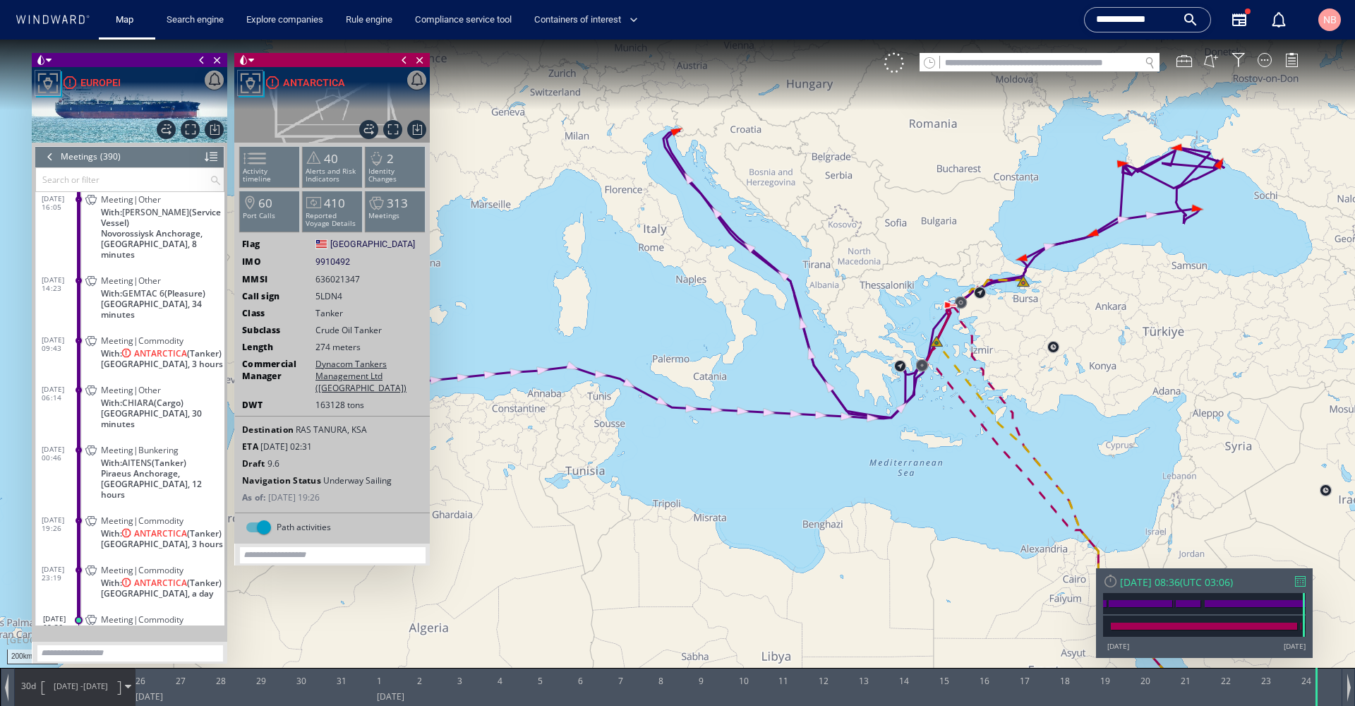
drag, startPoint x: 1003, startPoint y: 510, endPoint x: 826, endPoint y: 337, distance: 248.0
click at [826, 337] on canvas "Map" at bounding box center [677, 366] width 1355 height 652
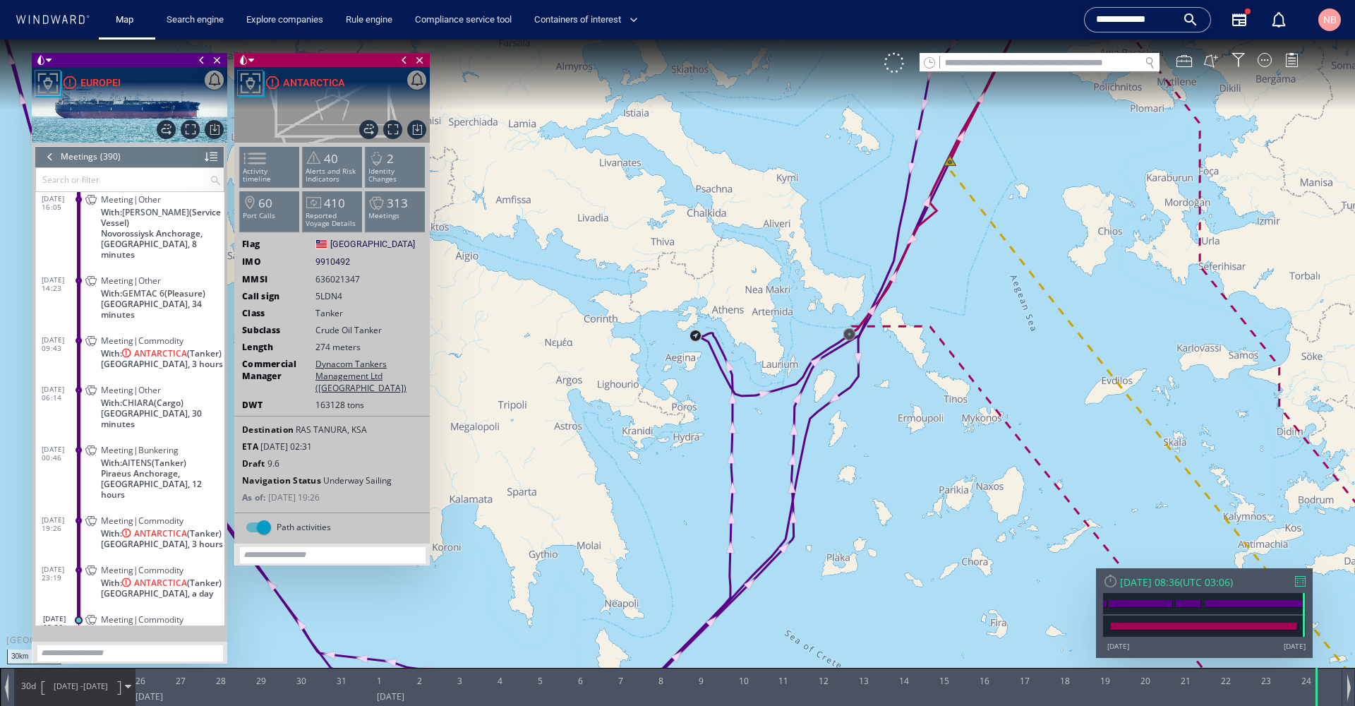
drag, startPoint x: 938, startPoint y: 355, endPoint x: 738, endPoint y: 376, distance: 201.5
click at [738, 376] on canvas "Map" at bounding box center [677, 366] width 1355 height 652
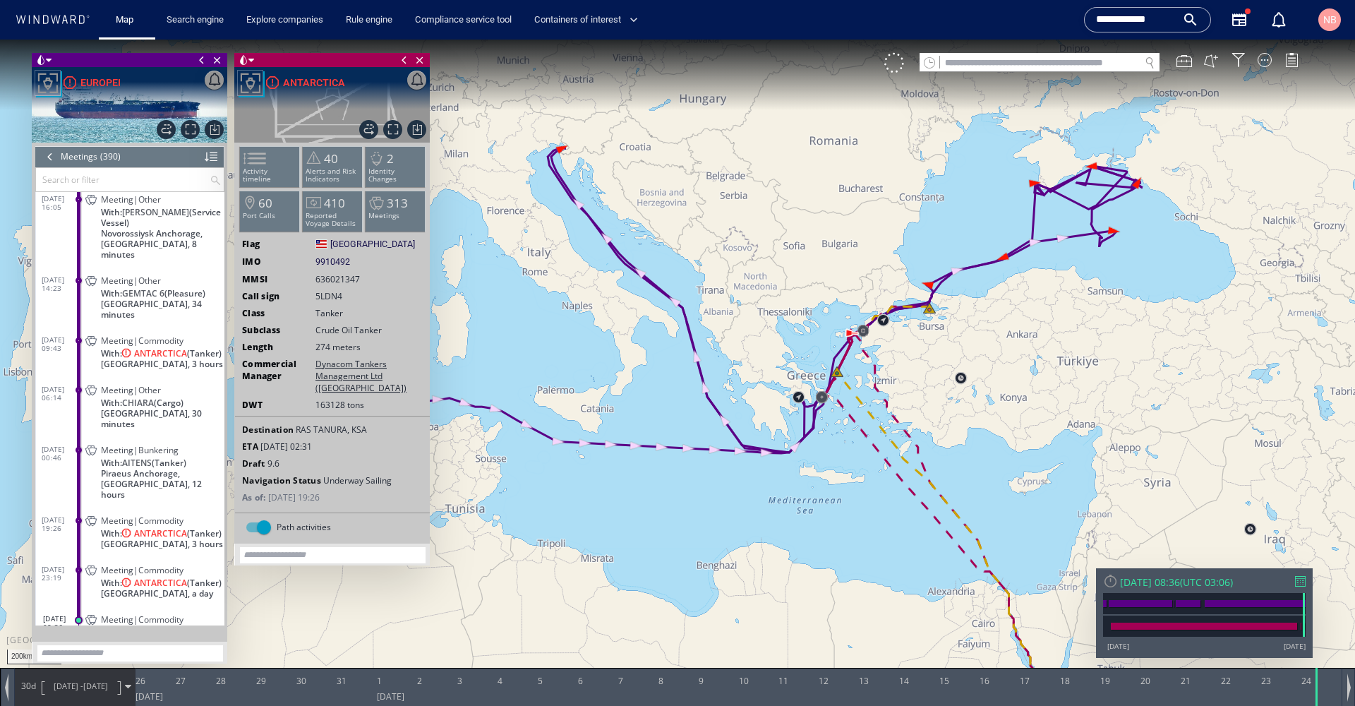
drag, startPoint x: 871, startPoint y: 500, endPoint x: 822, endPoint y: 459, distance: 64.1
click at [822, 459] on canvas "Map" at bounding box center [677, 366] width 1355 height 652
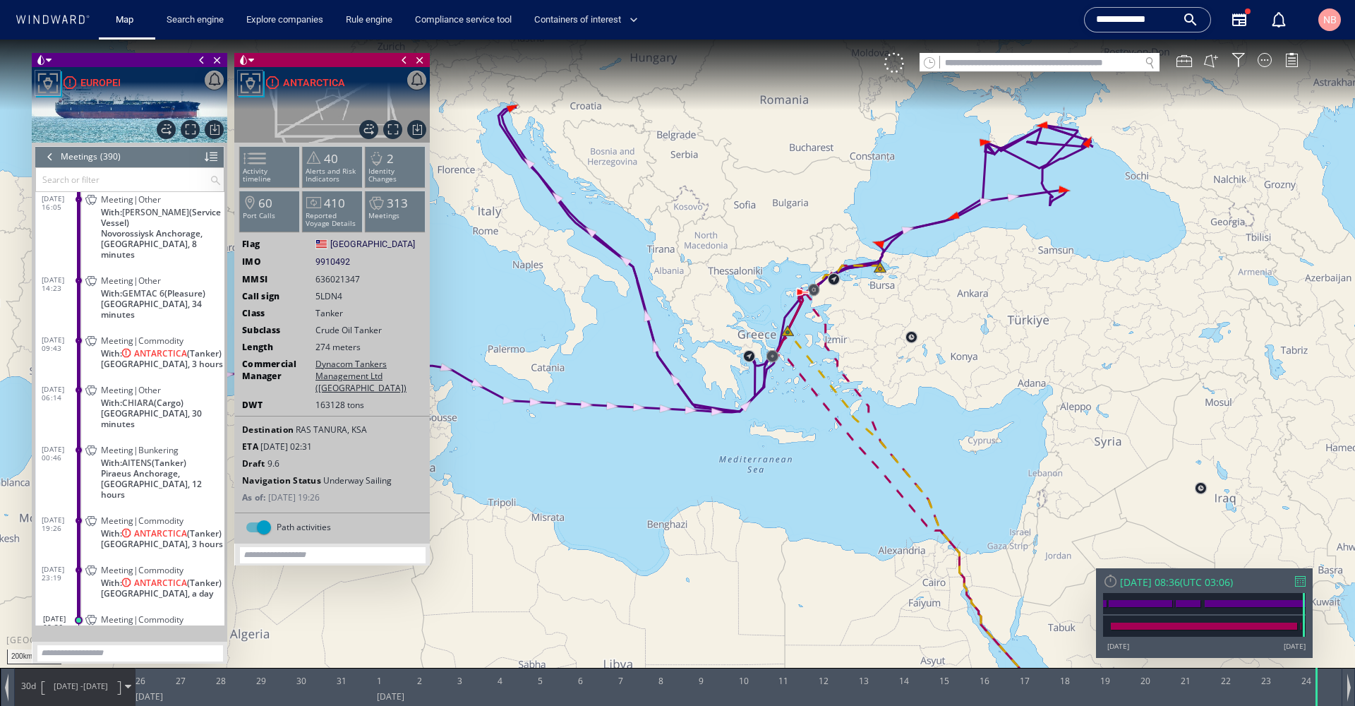
click at [252, 61] on span at bounding box center [251, 61] width 6 height 14
click at [306, 111] on li at bounding box center [309, 111] width 13 height 13
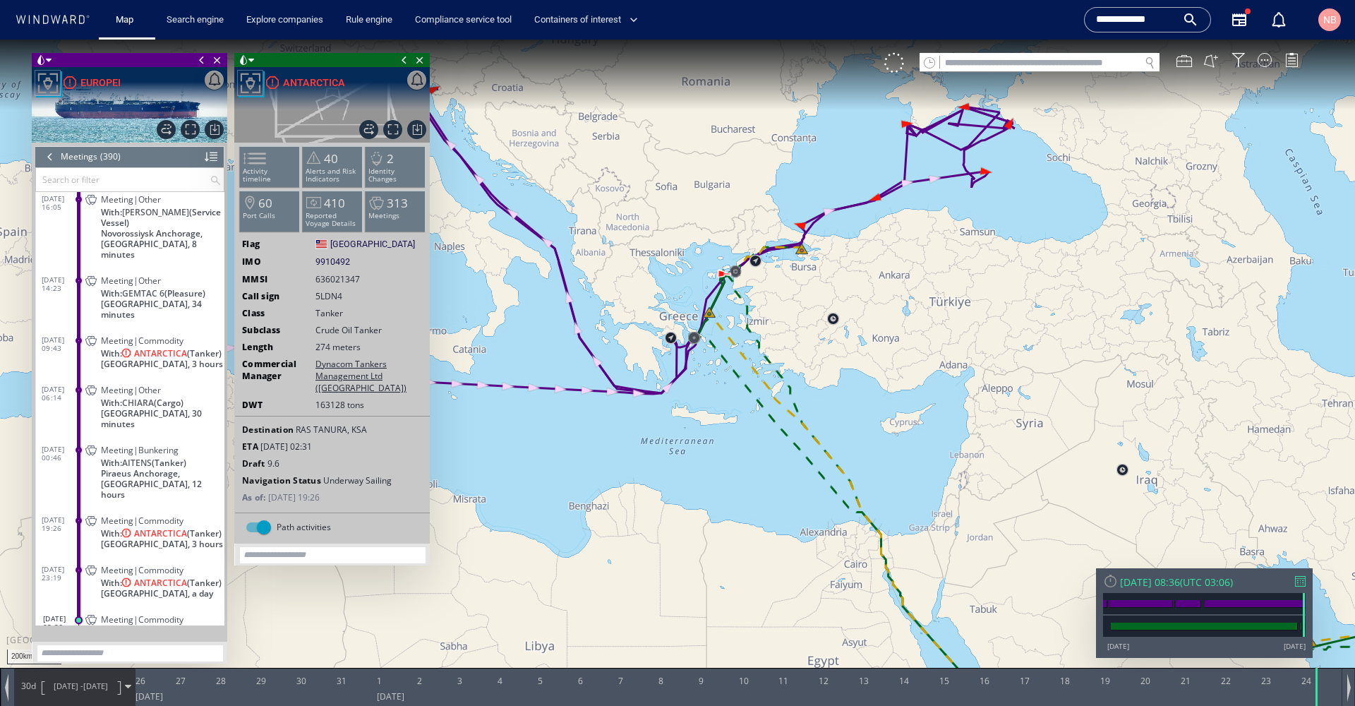
drag, startPoint x: 980, startPoint y: 492, endPoint x: 900, endPoint y: 485, distance: 80.7
click at [900, 485] on canvas "Map" at bounding box center [677, 366] width 1355 height 652
